Goal: Communication & Community: Answer question/provide support

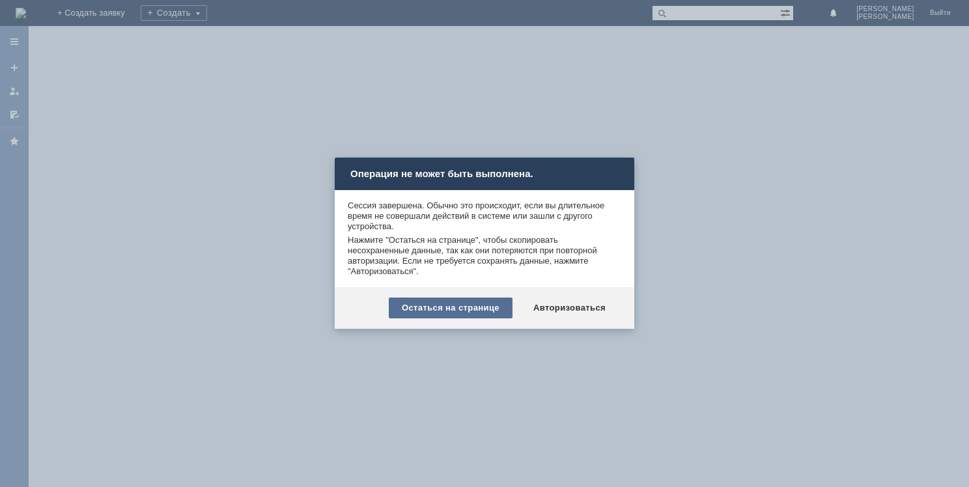
click at [471, 307] on div "Остаться на странице" at bounding box center [451, 308] width 124 height 21
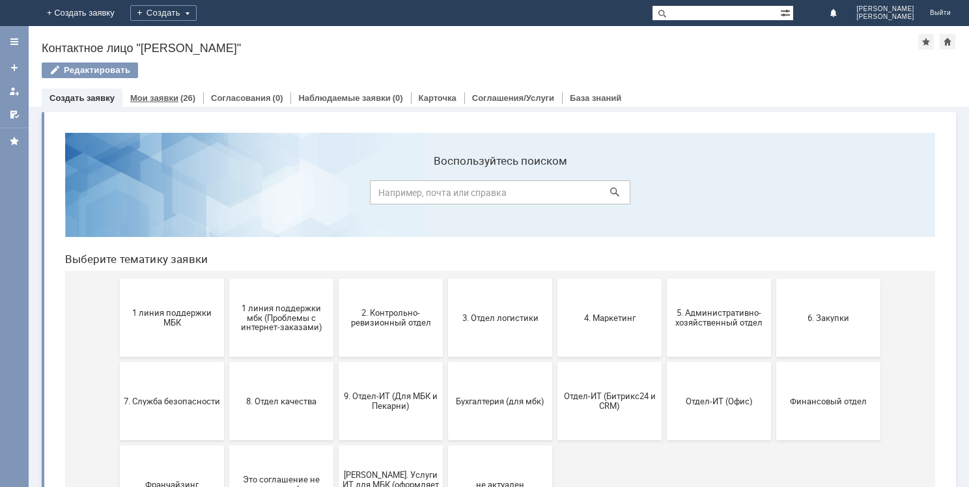
click at [171, 98] on link "Мои заявки" at bounding box center [154, 98] width 48 height 10
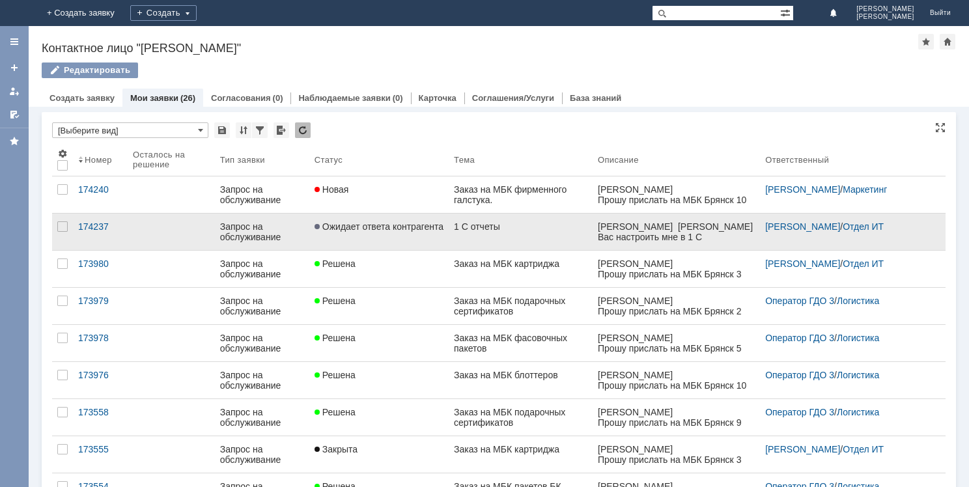
click at [352, 234] on link "Ожидает ответа контрагента" at bounding box center [378, 232] width 139 height 36
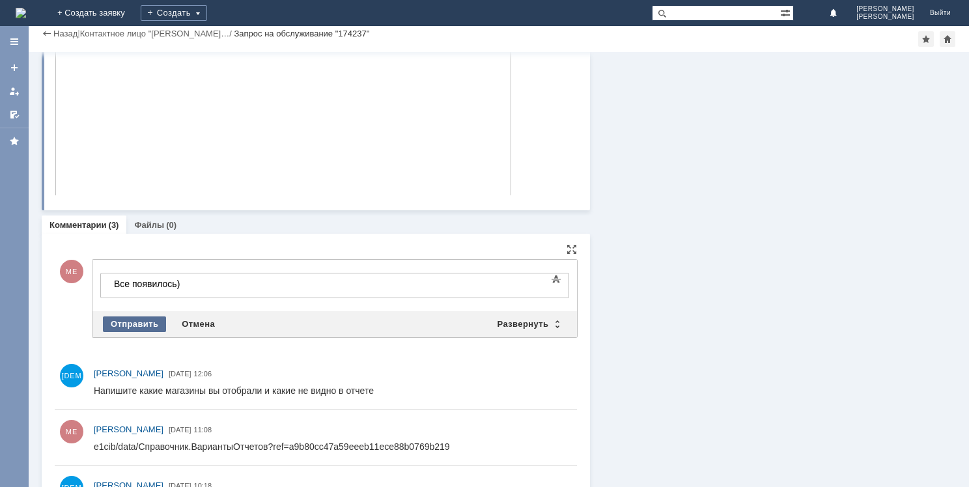
click at [137, 323] on div "Отправить" at bounding box center [134, 324] width 63 height 16
